Goal: Navigation & Orientation: Understand site structure

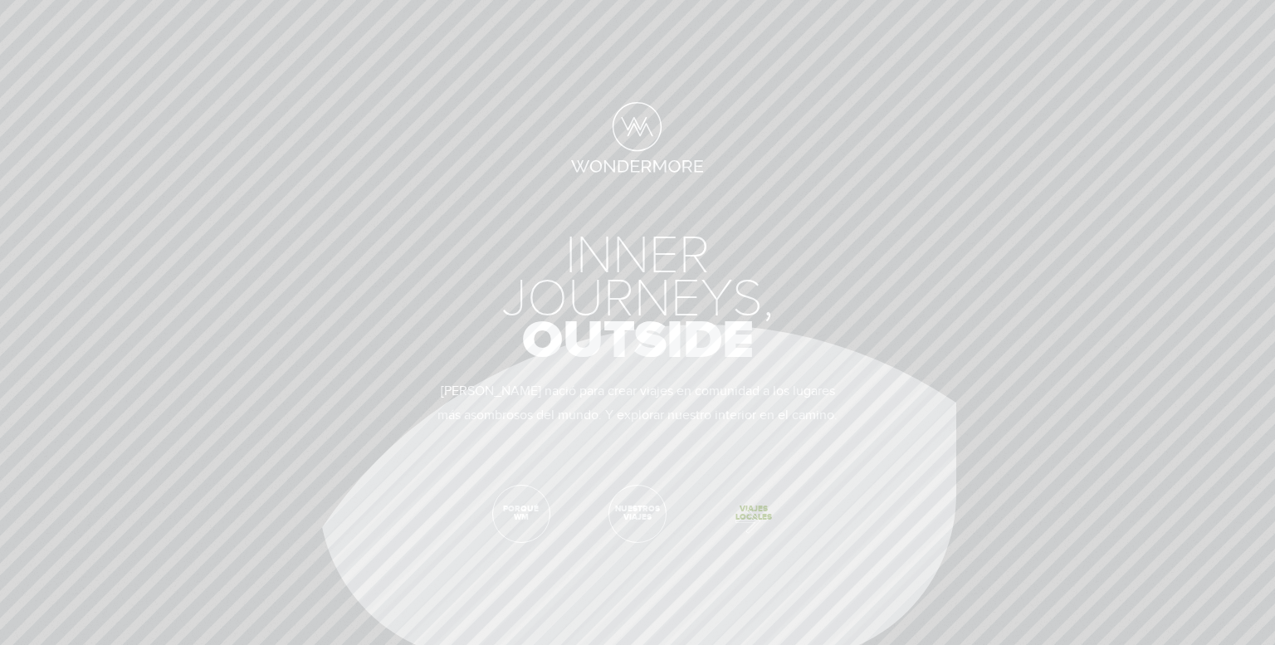
click at [739, 517] on span "Viajes Locales" at bounding box center [753, 513] width 56 height 56
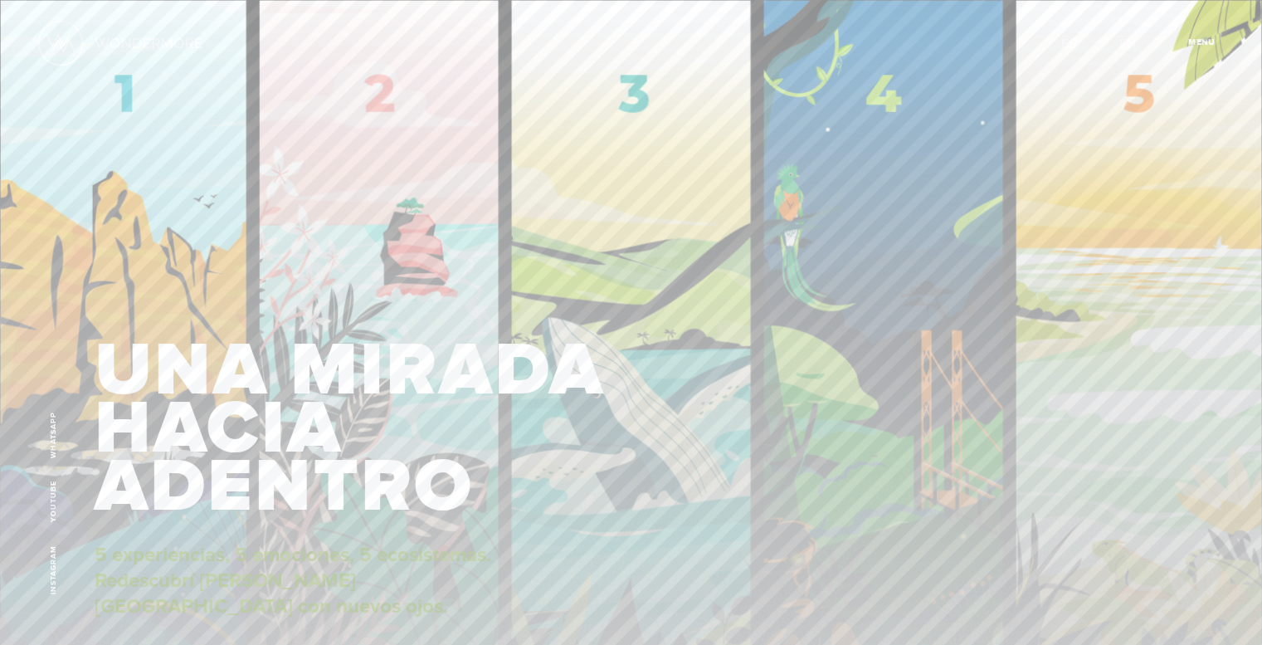
click at [1205, 38] on span "Cerrar" at bounding box center [1211, 46] width 56 height 17
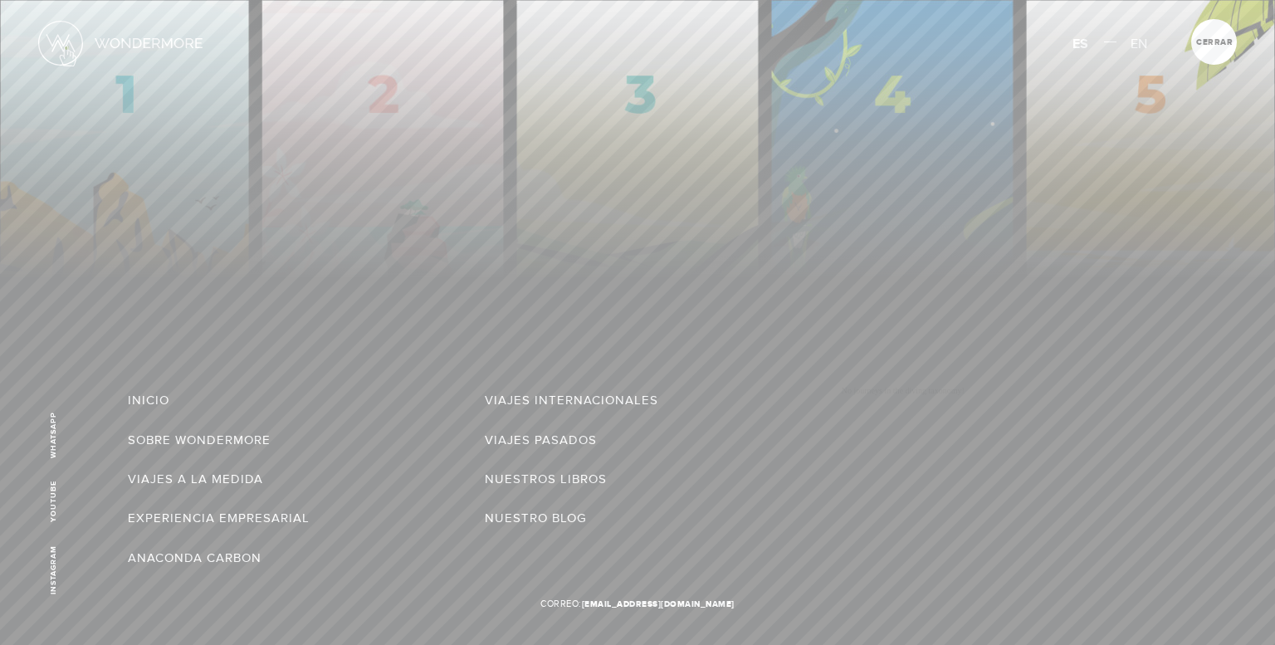
click at [66, 47] on img at bounding box center [60, 43] width 45 height 45
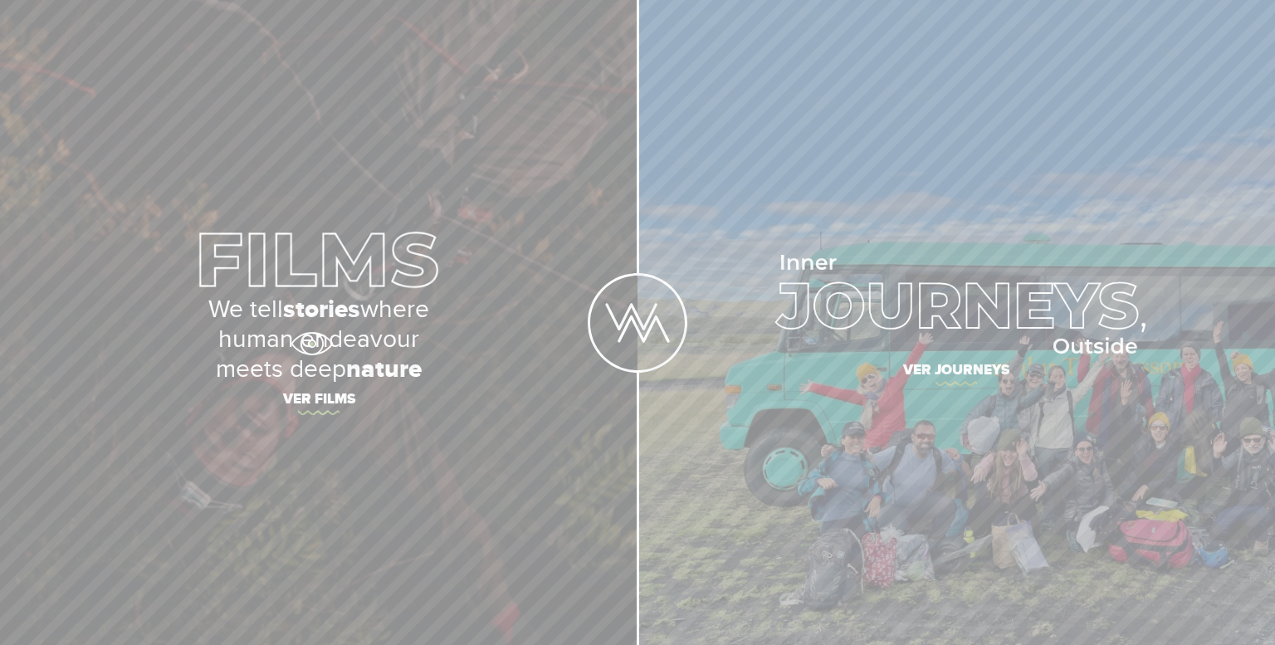
click at [311, 344] on p "We tell stories where human endeavour meets deep nature" at bounding box center [318, 340] width 581 height 90
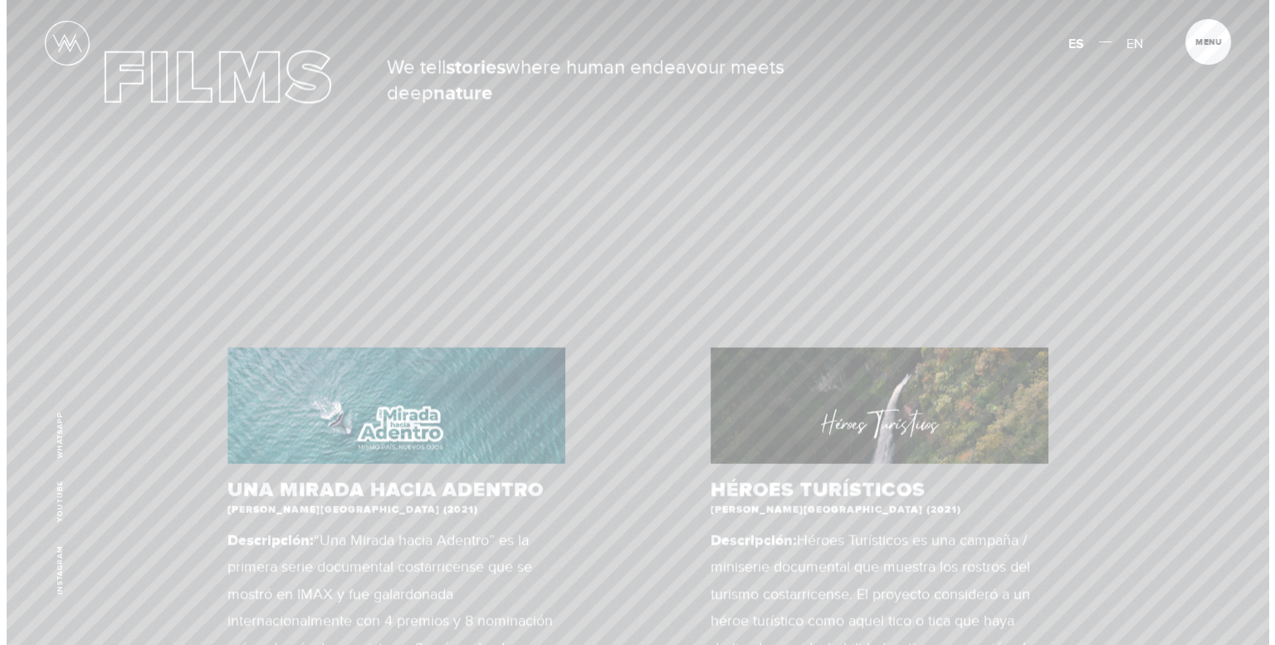
scroll to position [498, 0]
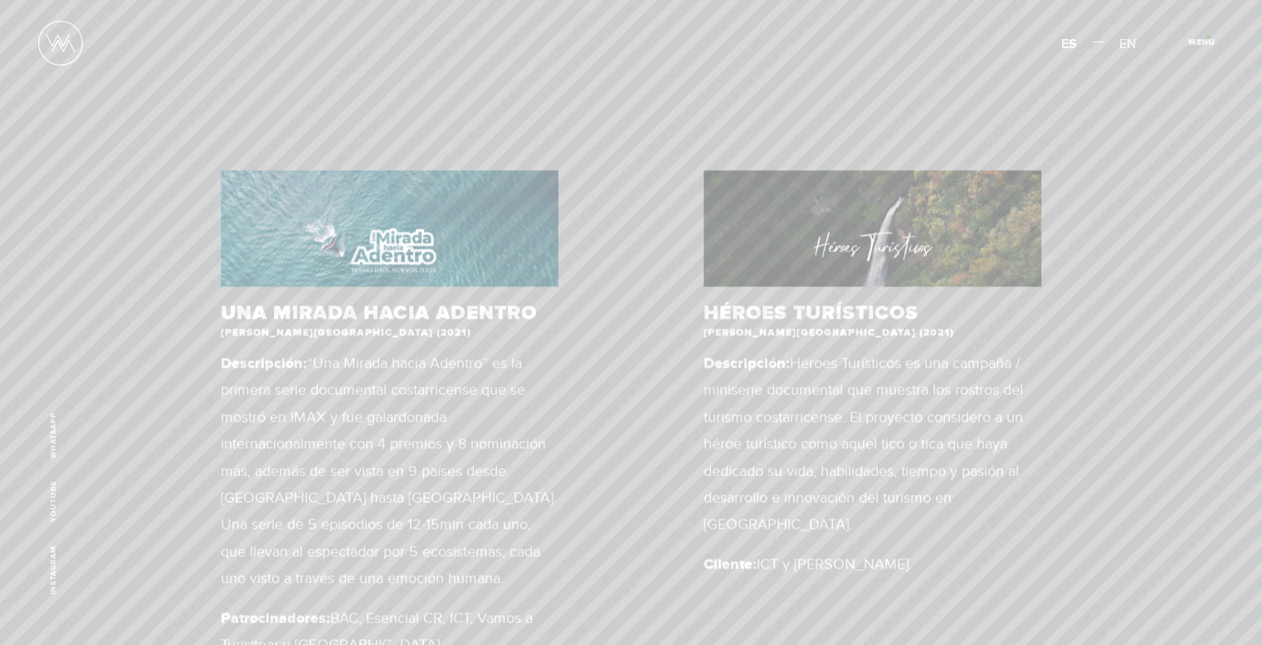
click at [1210, 38] on span "Menu" at bounding box center [1201, 42] width 27 height 8
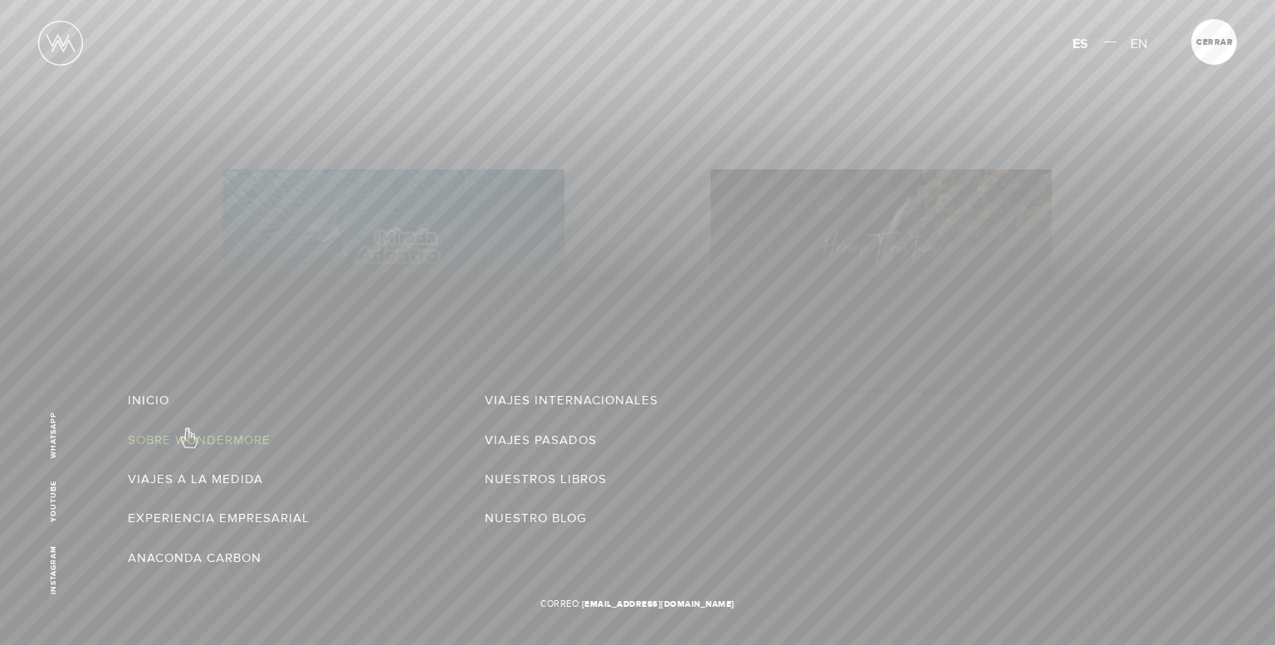
click at [188, 429] on link "Sobre Wondermore" at bounding box center [199, 440] width 143 height 27
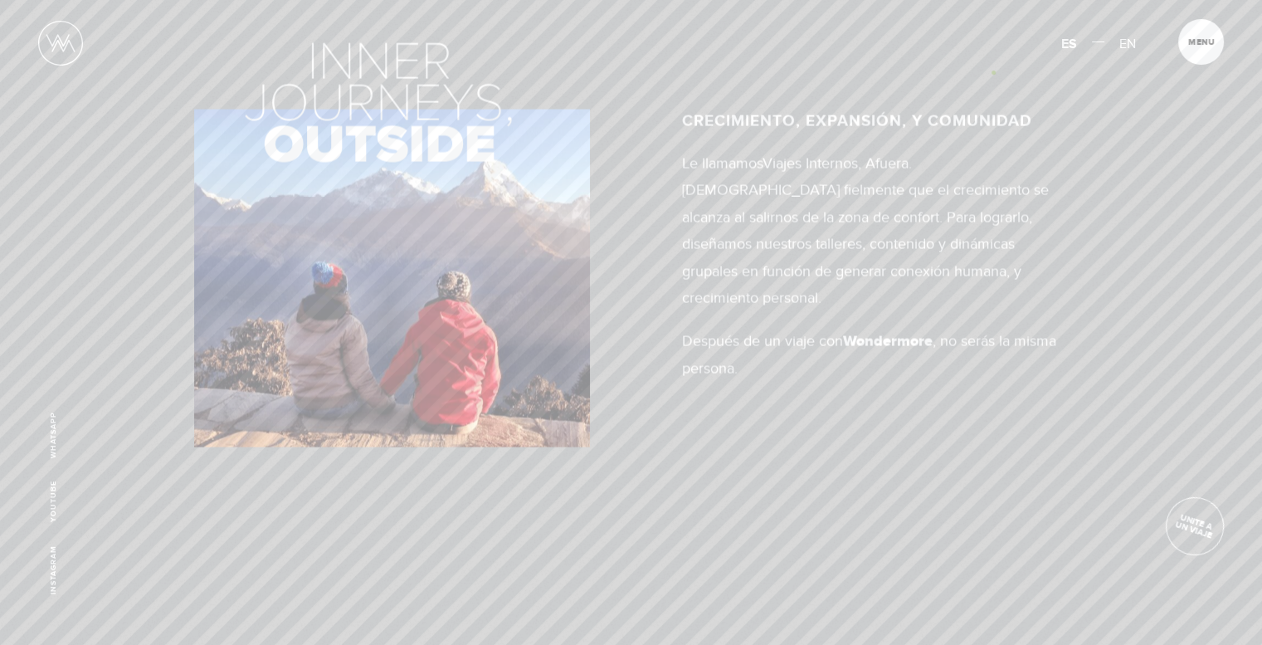
scroll to position [1494, 0]
